Goal: Task Accomplishment & Management: Manage account settings

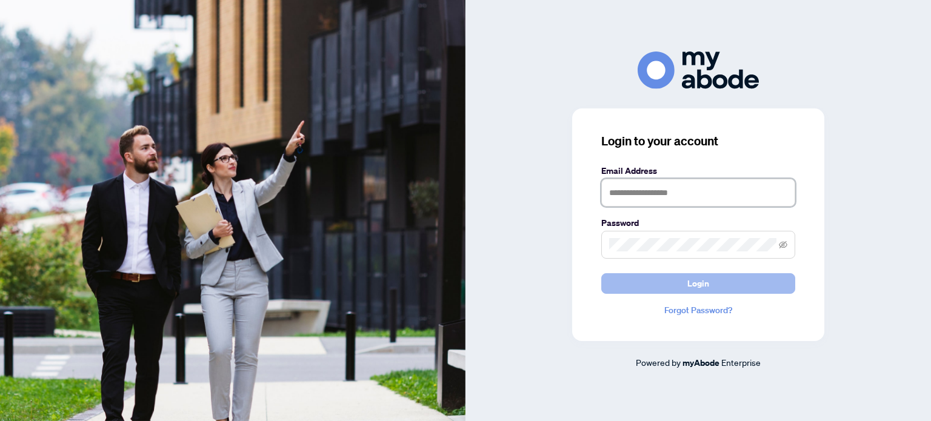
type input "**********"
click at [643, 284] on button "Login" at bounding box center [699, 283] width 194 height 21
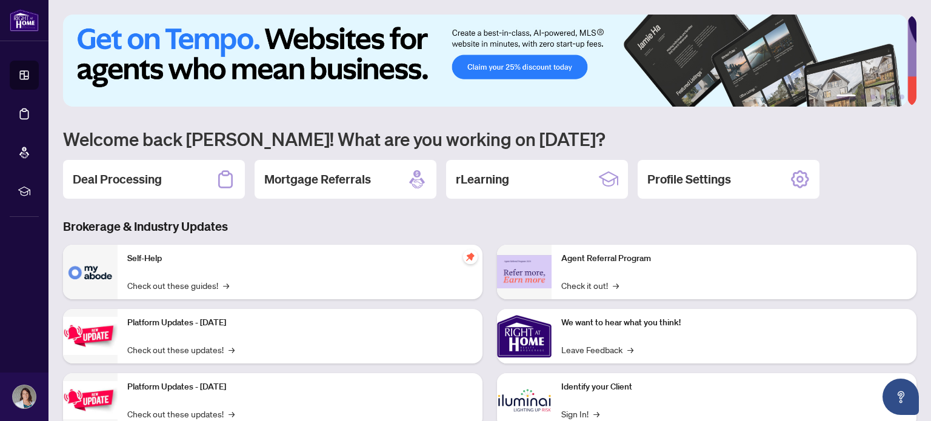
click at [185, 175] on div "Deal Processing" at bounding box center [154, 179] width 182 height 39
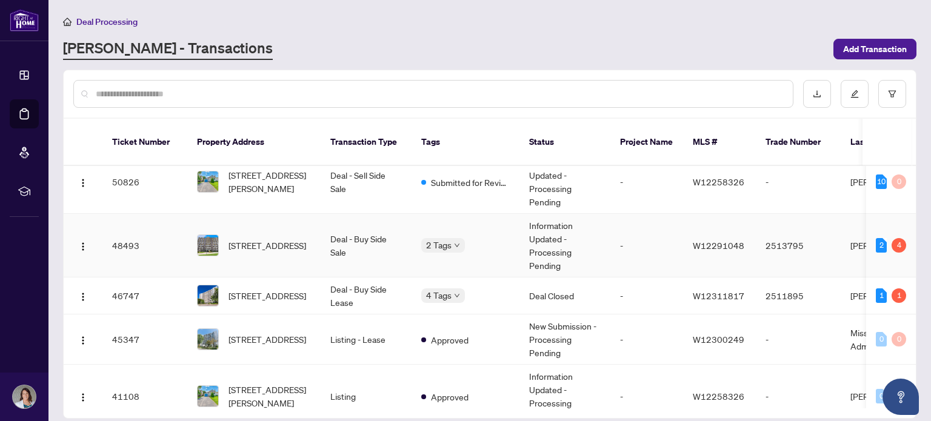
scroll to position [61, 0]
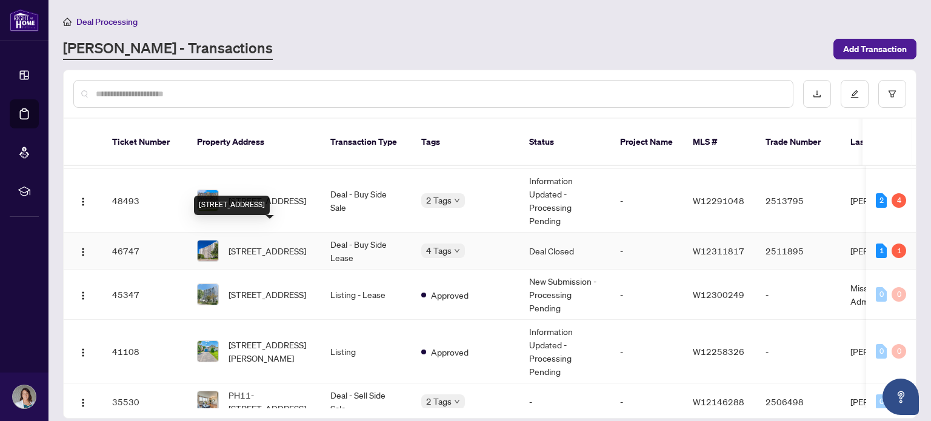
click at [270, 202] on div "[STREET_ADDRESS]" at bounding box center [232, 205] width 76 height 19
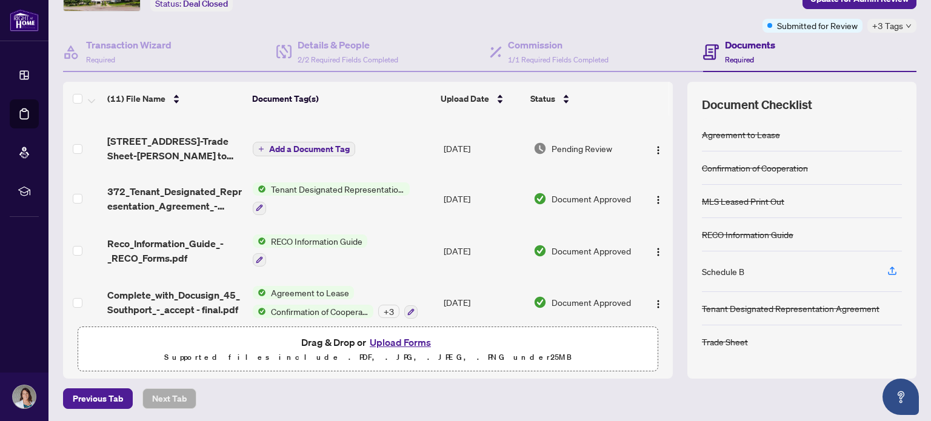
scroll to position [358, 0]
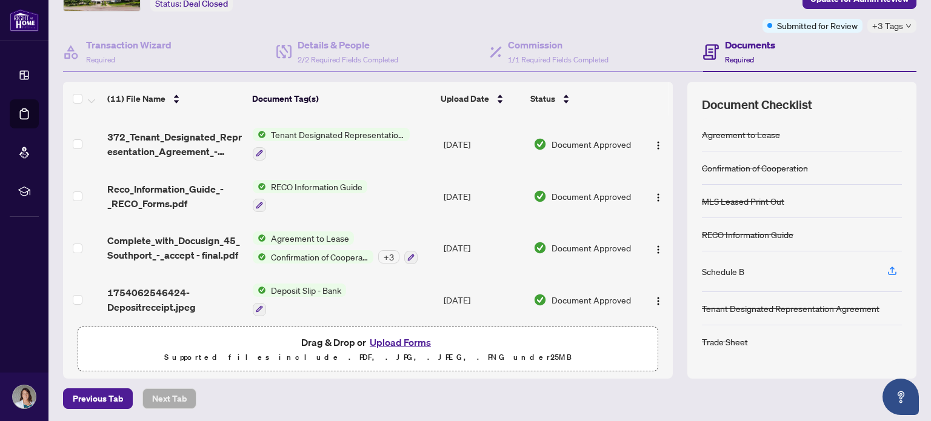
click at [391, 339] on button "Upload Forms" at bounding box center [400, 343] width 69 height 16
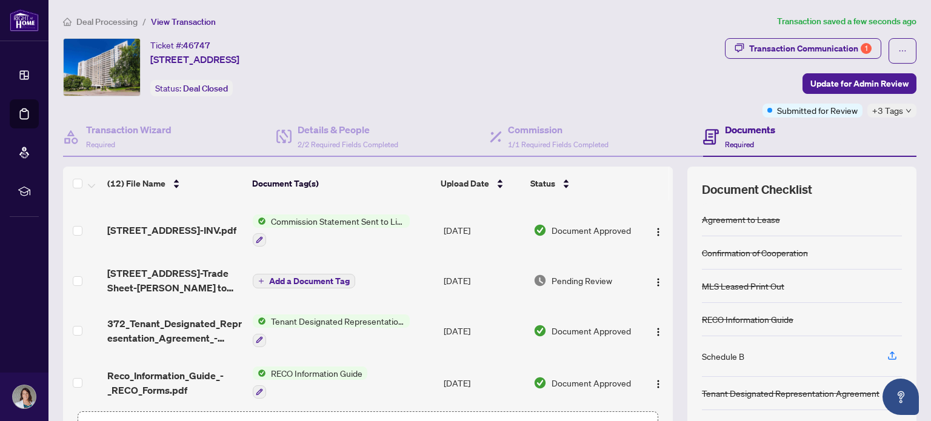
scroll to position [397, 0]
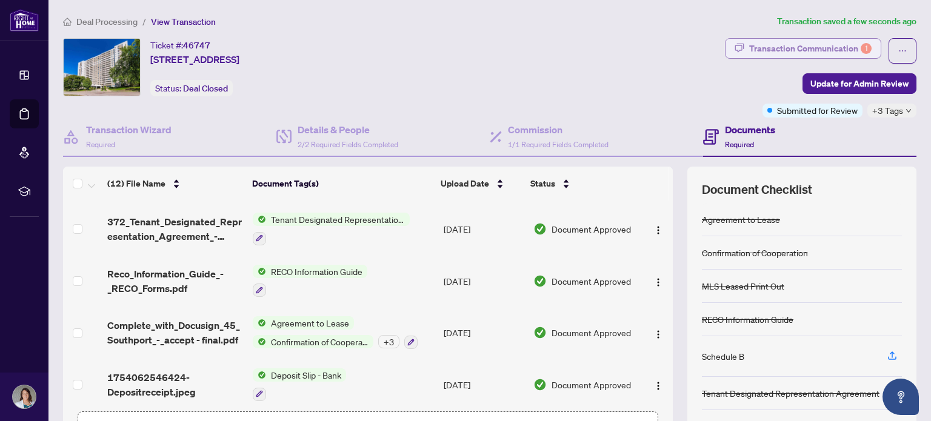
click at [836, 50] on div "Transaction Communication 1" at bounding box center [811, 48] width 122 height 19
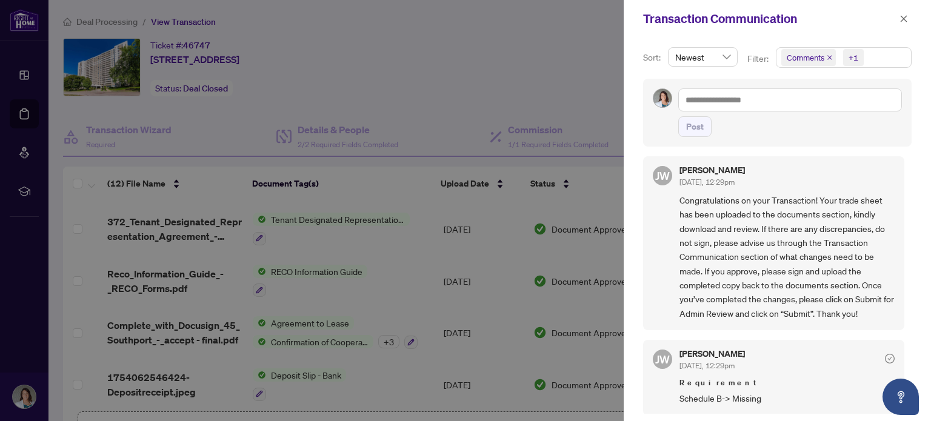
scroll to position [0, 0]
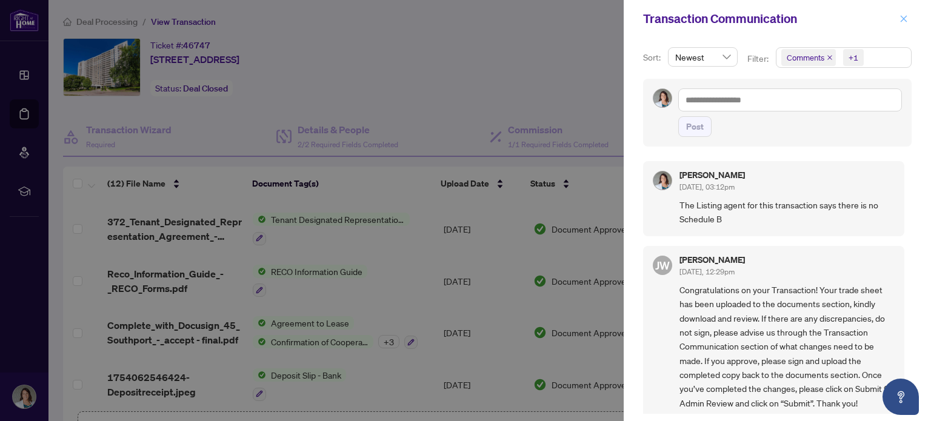
click at [904, 21] on icon "close" at bounding box center [904, 19] width 8 height 8
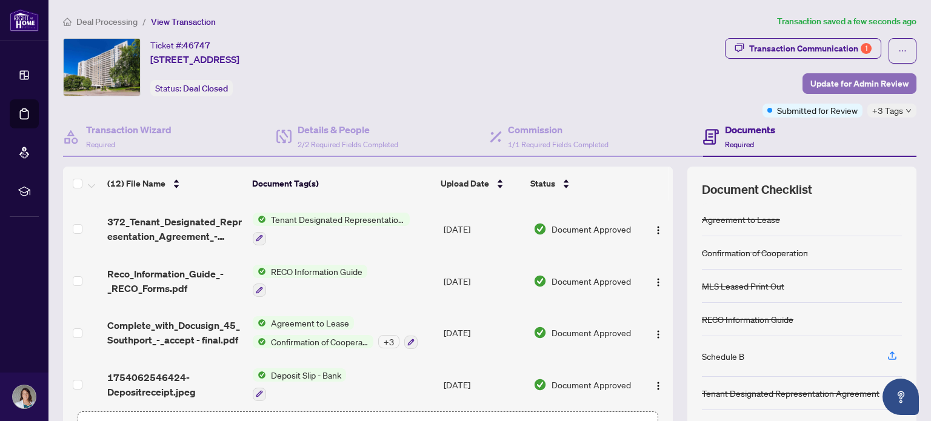
drag, startPoint x: 845, startPoint y: 79, endPoint x: 844, endPoint y: 87, distance: 8.6
click at [844, 87] on span "Update for Admin Review" at bounding box center [860, 83] width 98 height 19
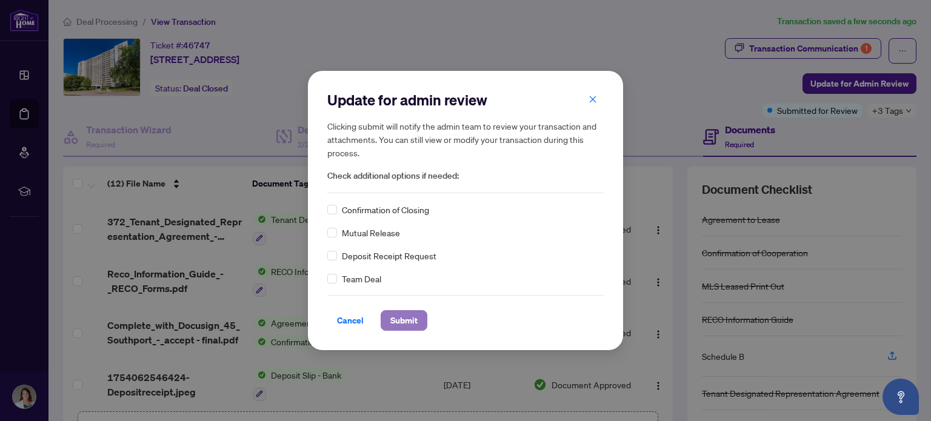
click at [398, 321] on span "Submit" at bounding box center [404, 320] width 27 height 19
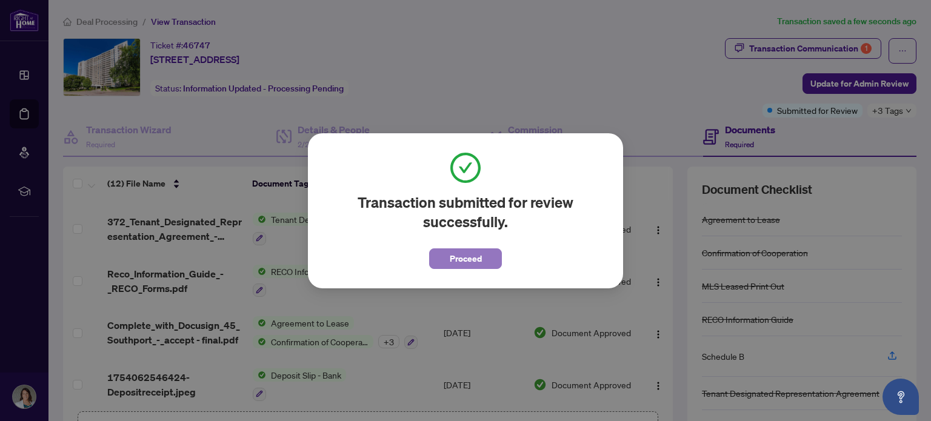
click at [476, 263] on span "Proceed" at bounding box center [466, 258] width 32 height 19
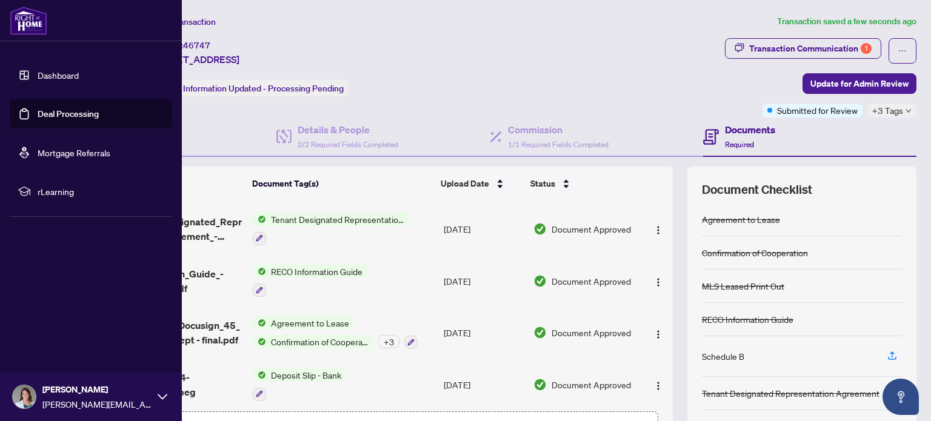
click at [47, 111] on link "Deal Processing" at bounding box center [68, 114] width 61 height 11
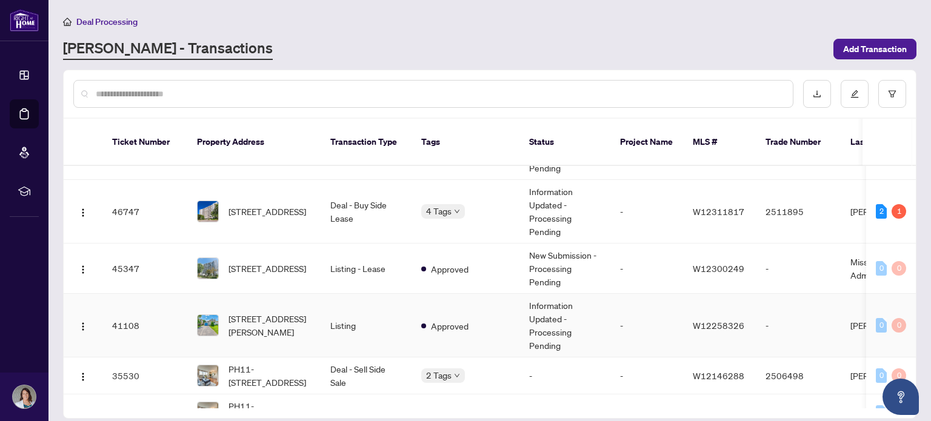
scroll to position [121, 0]
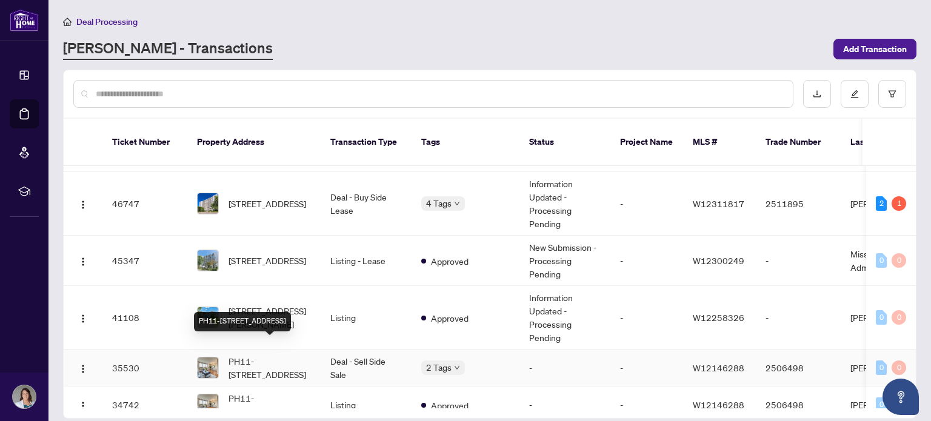
click at [299, 355] on span "PH11-[STREET_ADDRESS]" at bounding box center [270, 368] width 82 height 27
